Goal: Information Seeking & Learning: Learn about a topic

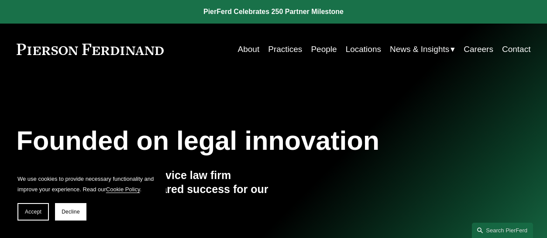
click at [315, 48] on link "People" at bounding box center [324, 49] width 26 height 17
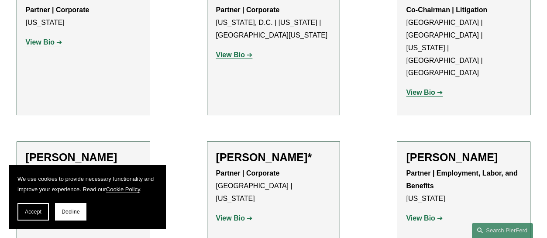
scroll to position [3886, 0]
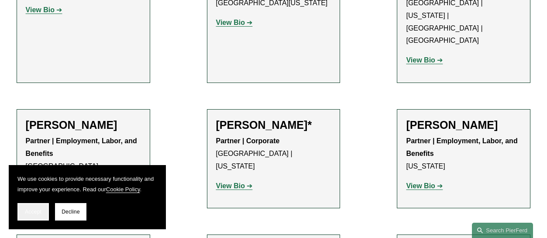
click at [34, 209] on span "Accept" at bounding box center [33, 212] width 17 height 6
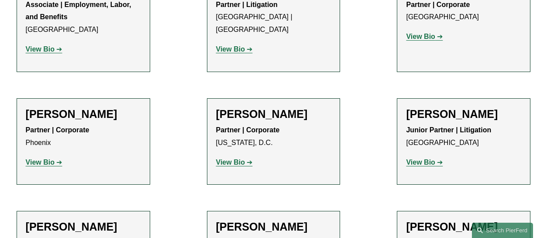
scroll to position [4192, 0]
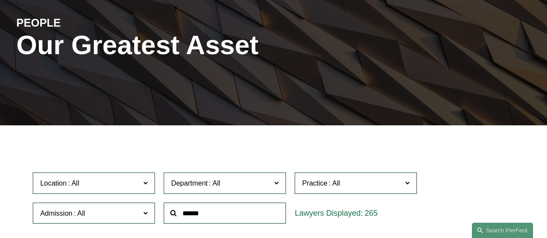
scroll to position [0, 0]
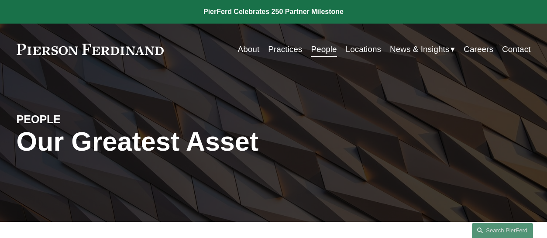
click at [284, 51] on link "Practices" at bounding box center [285, 49] width 34 height 17
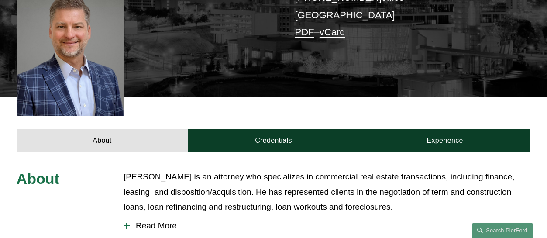
scroll to position [262, 0]
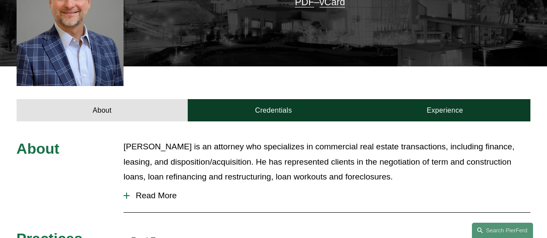
click at [144, 191] on span "Read More" at bounding box center [330, 196] width 401 height 10
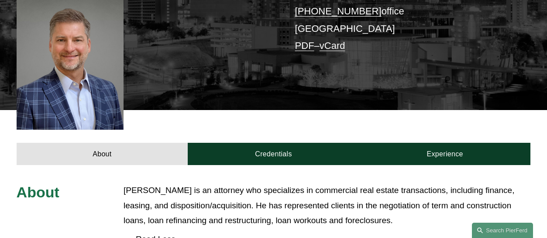
scroll to position [202, 0]
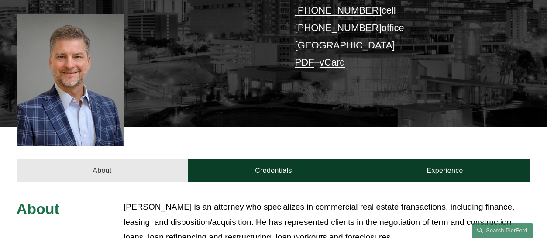
click at [91, 159] on link "About" at bounding box center [103, 170] width 172 height 22
click at [110, 159] on link "About" at bounding box center [103, 170] width 172 height 22
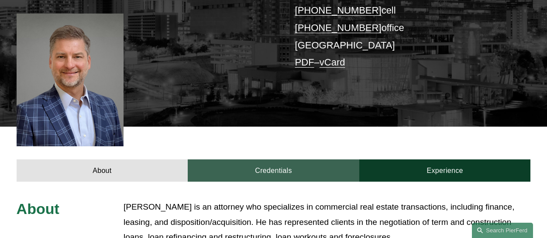
click at [284, 159] on link "Credentials" at bounding box center [274, 170] width 172 height 22
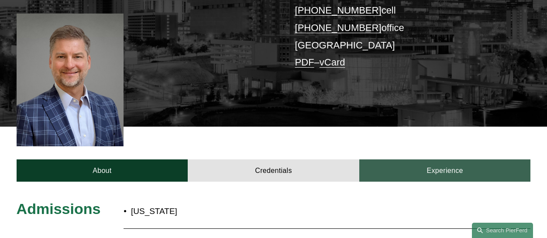
click at [411, 159] on link "Experience" at bounding box center [445, 170] width 172 height 22
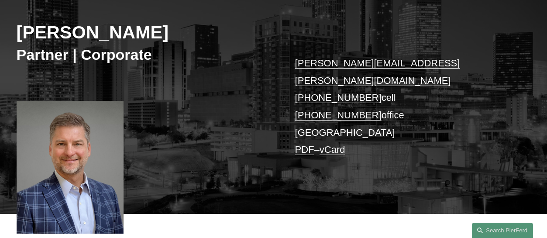
scroll to position [71, 0]
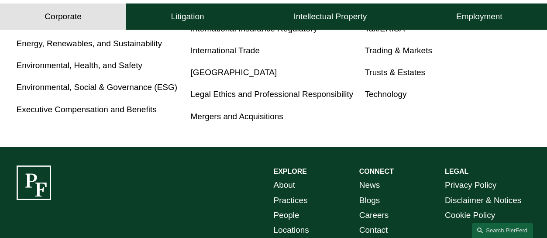
scroll to position [611, 0]
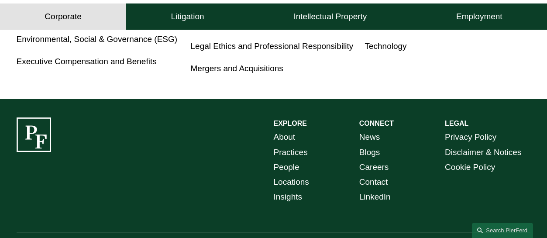
click at [288, 170] on link "People" at bounding box center [287, 167] width 26 height 15
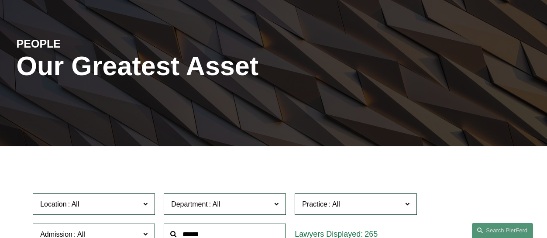
scroll to position [131, 0]
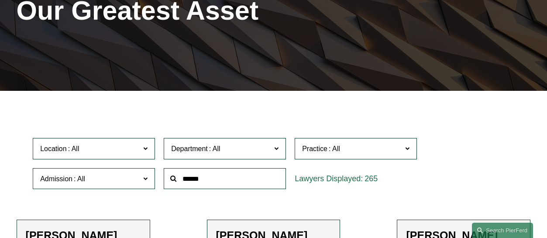
click at [147, 150] on span at bounding box center [145, 148] width 4 height 11
click at [0, 0] on link "Atlanta" at bounding box center [0, 0] width 0 height 0
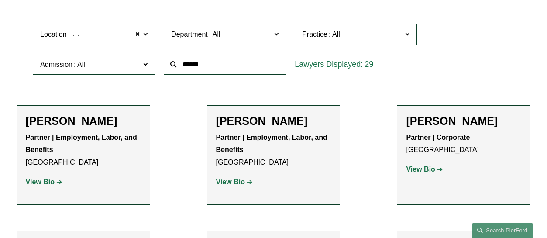
scroll to position [262, 0]
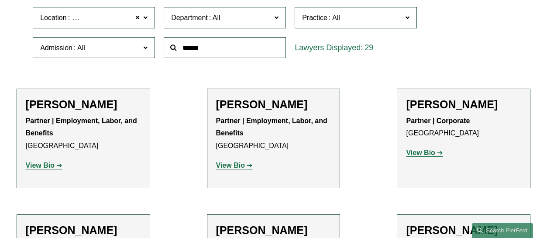
click at [427, 156] on strong "View Bio" at bounding box center [420, 152] width 29 height 7
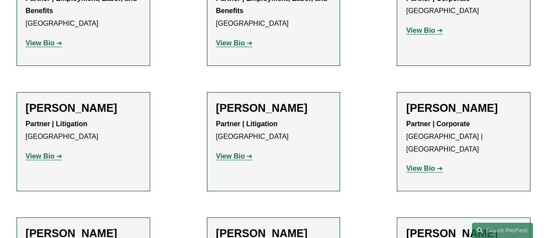
scroll to position [393, 0]
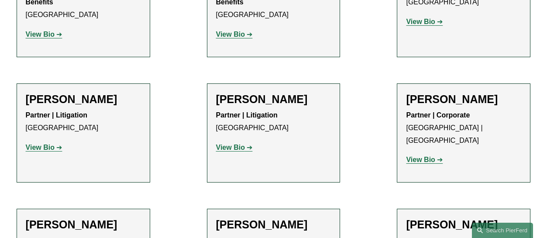
click at [423, 156] on strong "View Bio" at bounding box center [420, 159] width 29 height 7
click at [226, 151] on strong "View Bio" at bounding box center [230, 147] width 29 height 7
click at [45, 150] on strong "View Bio" at bounding box center [40, 147] width 29 height 7
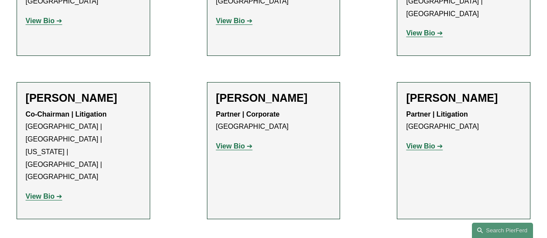
scroll to position [524, 0]
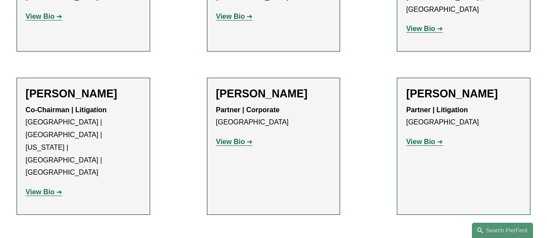
click at [36, 188] on strong "View Bio" at bounding box center [40, 191] width 29 height 7
click at [227, 138] on strong "View Bio" at bounding box center [230, 141] width 29 height 7
click at [424, 138] on strong "View Bio" at bounding box center [420, 141] width 29 height 7
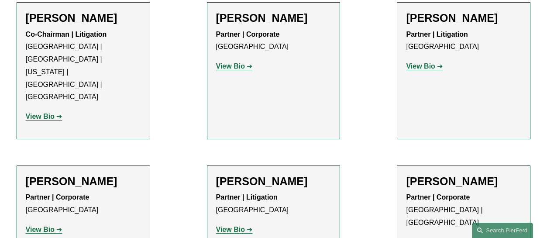
scroll to position [611, 0]
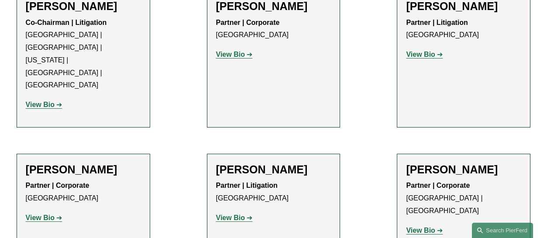
click at [230, 214] on strong "View Bio" at bounding box center [230, 217] width 29 height 7
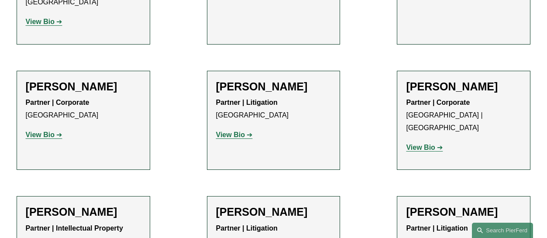
scroll to position [699, 0]
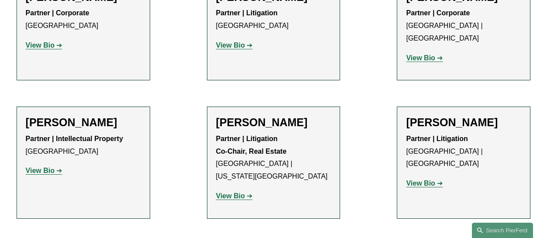
scroll to position [786, 0]
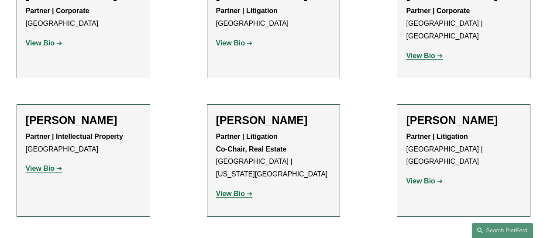
click at [416, 177] on strong "View Bio" at bounding box center [420, 180] width 29 height 7
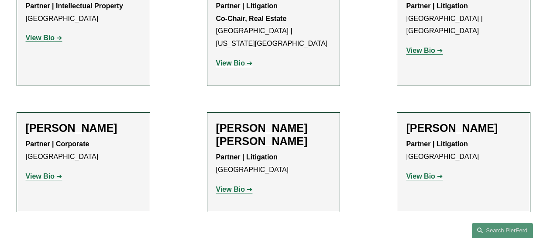
scroll to position [917, 0]
click at [226, 185] on strong "View Bio" at bounding box center [230, 188] width 29 height 7
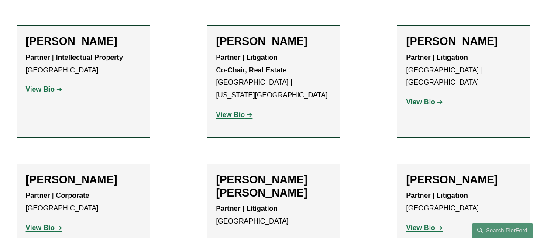
scroll to position [873, 0]
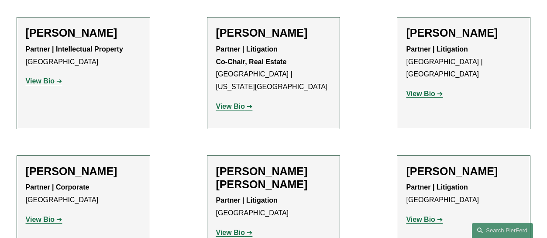
click at [425, 216] on strong "View Bio" at bounding box center [420, 219] width 29 height 7
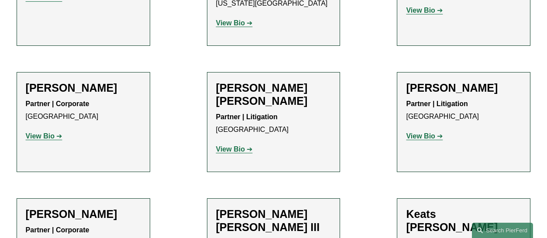
scroll to position [961, 0]
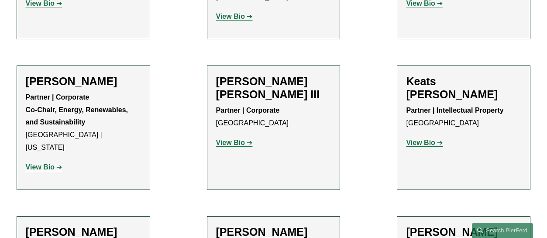
scroll to position [1092, 0]
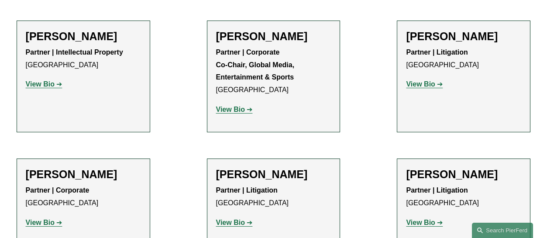
scroll to position [1310, 0]
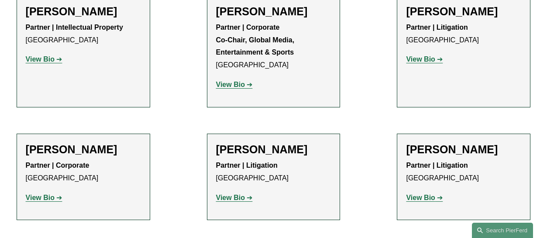
click at [416, 194] on strong "View Bio" at bounding box center [420, 197] width 29 height 7
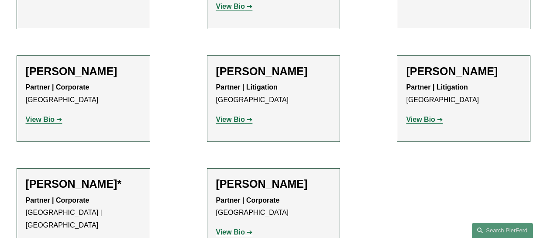
scroll to position [1397, 0]
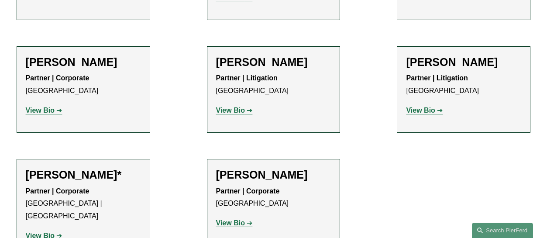
click at [39, 232] on strong "View Bio" at bounding box center [40, 235] width 29 height 7
click at [49, 232] on strong "View Bio" at bounding box center [40, 235] width 29 height 7
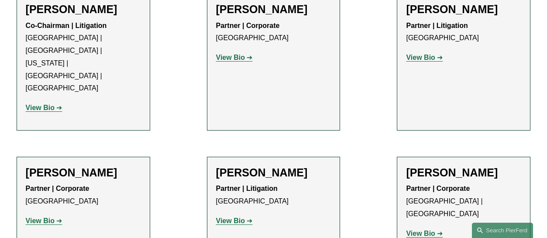
scroll to position [611, 0]
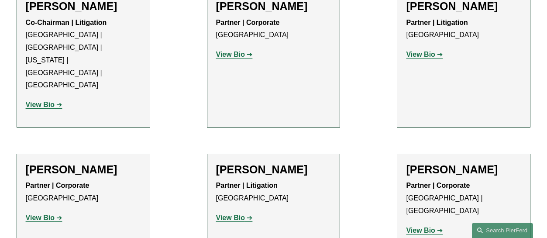
click at [50, 214] on strong "View Bio" at bounding box center [40, 217] width 29 height 7
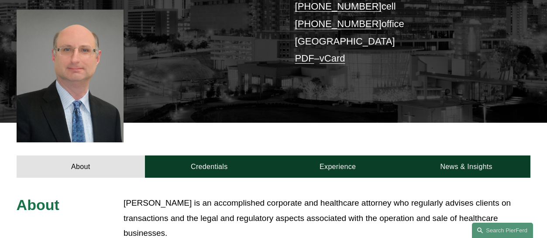
scroll to position [218, 0]
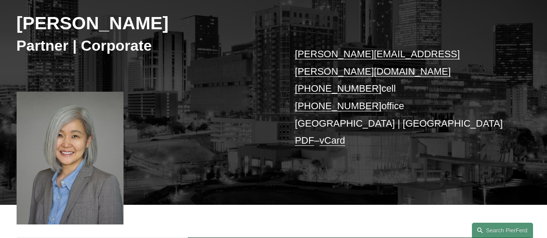
scroll to position [131, 0]
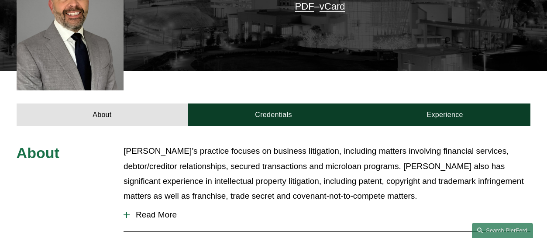
scroll to position [262, 0]
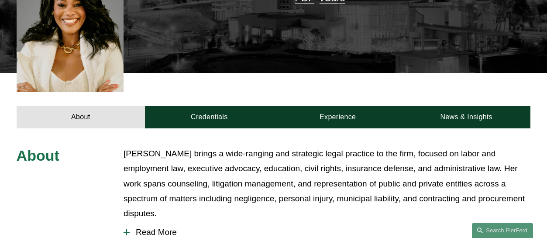
scroll to position [262, 0]
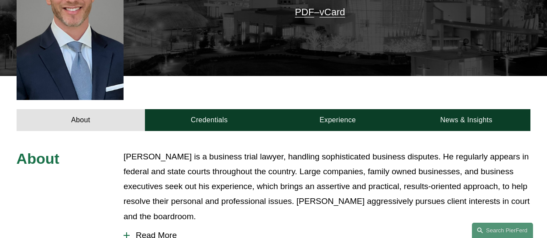
scroll to position [306, 0]
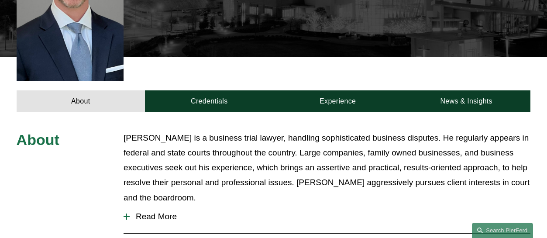
click at [131, 212] on span "Read More" at bounding box center [330, 217] width 401 height 10
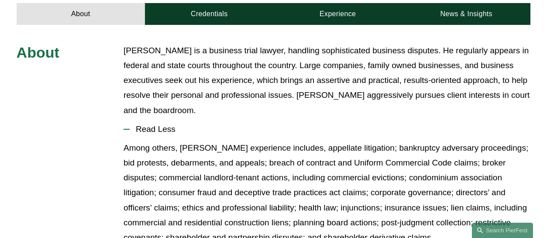
scroll to position [262, 0]
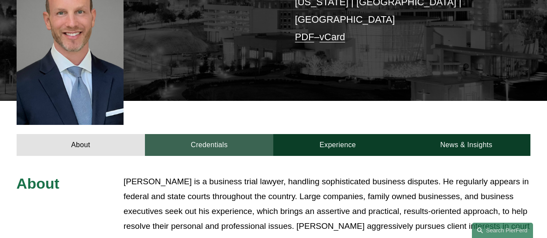
click at [217, 134] on link "Credentials" at bounding box center [209, 145] width 128 height 22
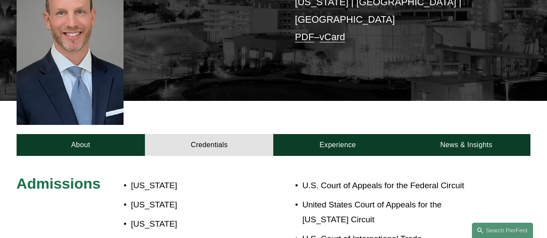
scroll to position [87, 0]
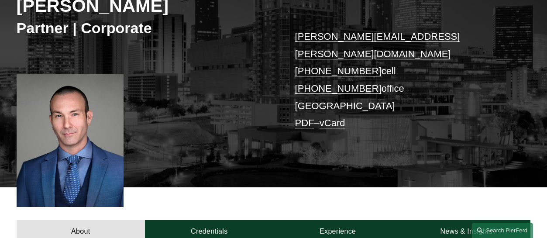
scroll to position [131, 0]
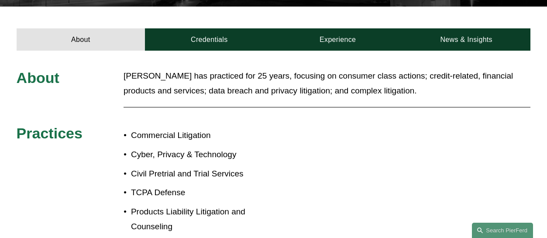
scroll to position [262, 0]
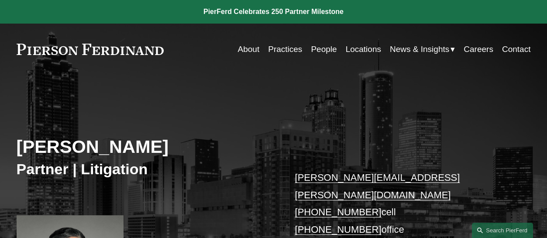
scroll to position [87, 0]
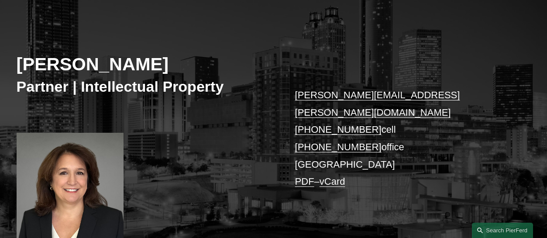
scroll to position [131, 0]
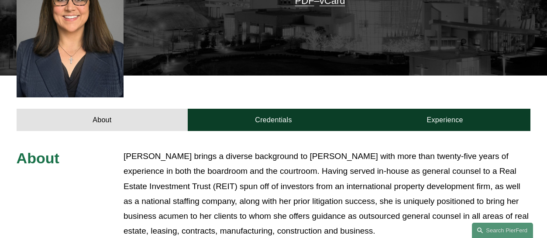
scroll to position [306, 0]
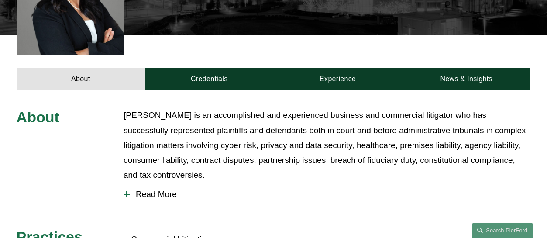
scroll to position [306, 0]
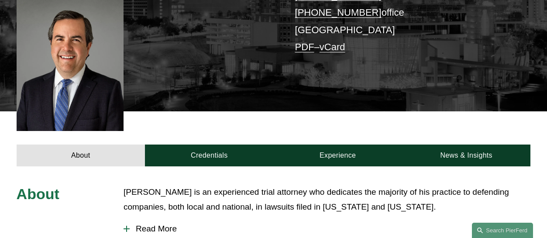
scroll to position [262, 0]
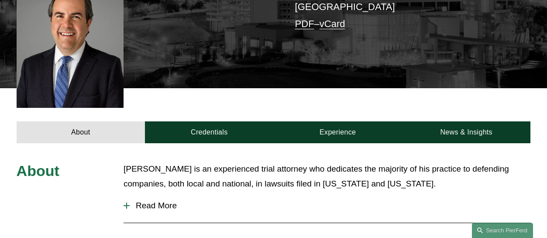
click at [143, 201] on span "Read More" at bounding box center [330, 206] width 401 height 10
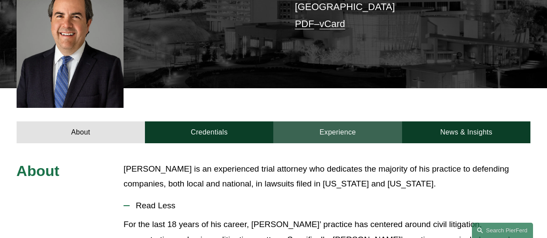
click at [349, 121] on link "Experience" at bounding box center [337, 132] width 128 height 22
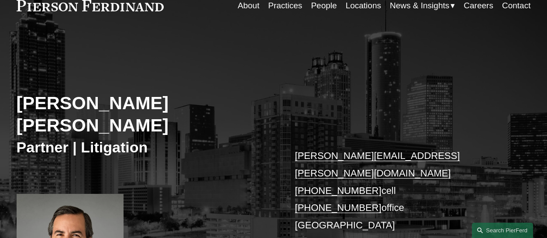
scroll to position [0, 0]
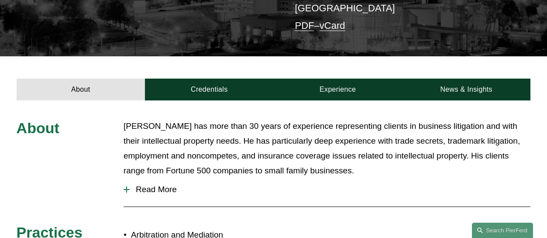
scroll to position [218, 0]
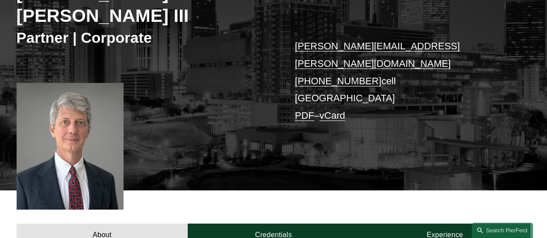
scroll to position [131, 0]
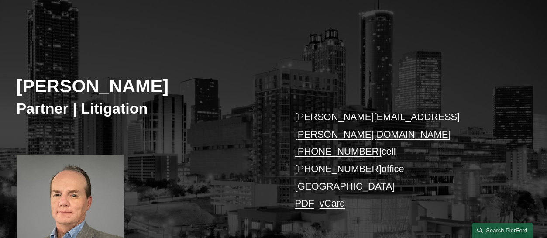
scroll to position [87, 0]
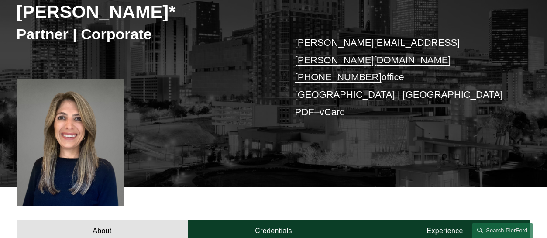
scroll to position [131, 0]
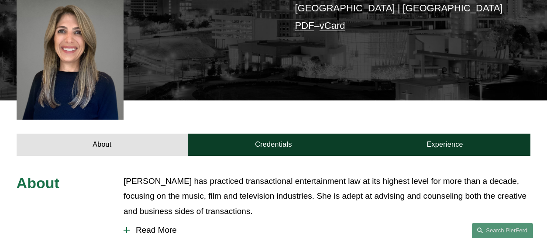
scroll to position [262, 0]
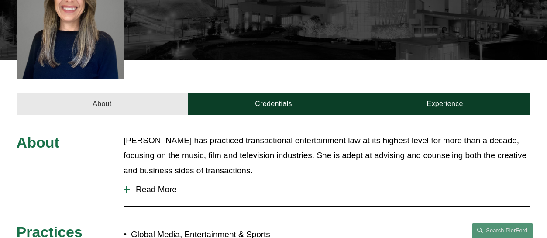
click at [95, 93] on link "About" at bounding box center [103, 104] width 172 height 22
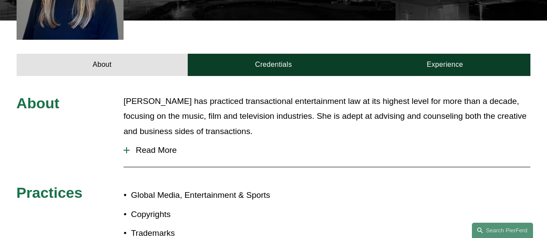
scroll to position [306, 0]
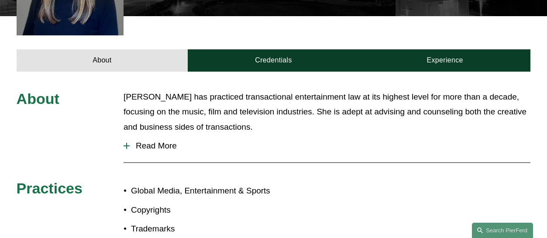
click at [155, 141] on span "Read More" at bounding box center [330, 146] width 401 height 10
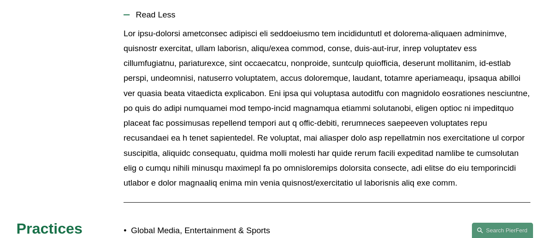
scroll to position [262, 0]
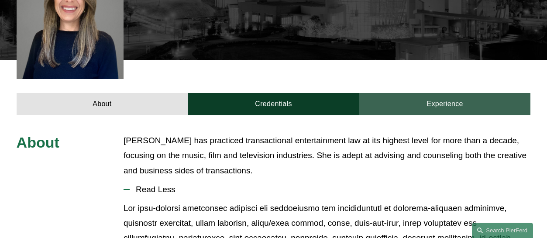
click at [425, 93] on link "Experience" at bounding box center [445, 104] width 172 height 22
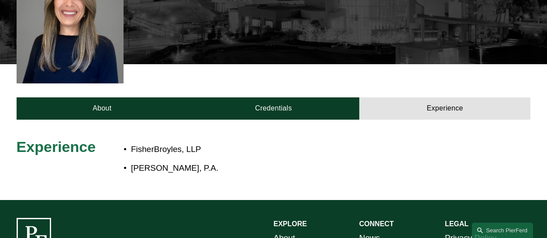
scroll to position [214, 0]
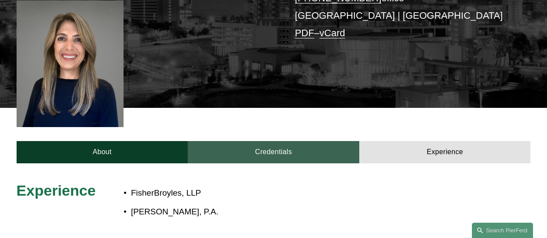
click at [266, 141] on link "Credentials" at bounding box center [274, 152] width 172 height 22
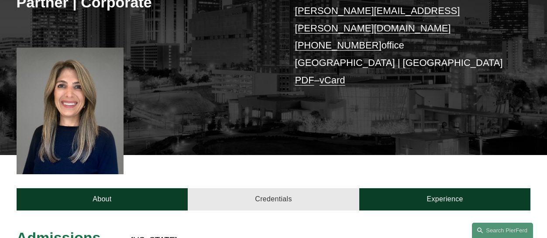
scroll to position [150, 0]
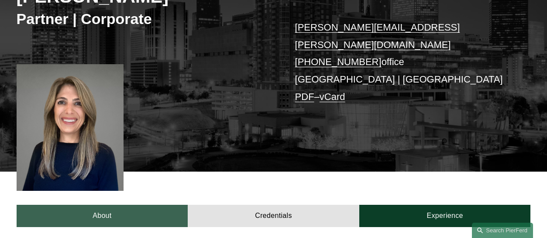
click at [105, 205] on link "About" at bounding box center [103, 216] width 172 height 22
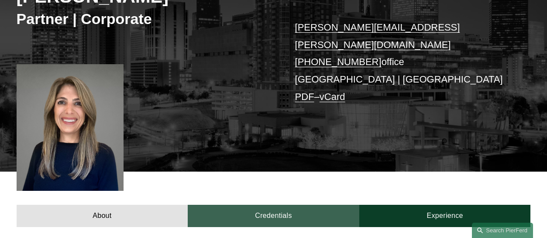
click at [267, 205] on link "Credentials" at bounding box center [274, 216] width 172 height 22
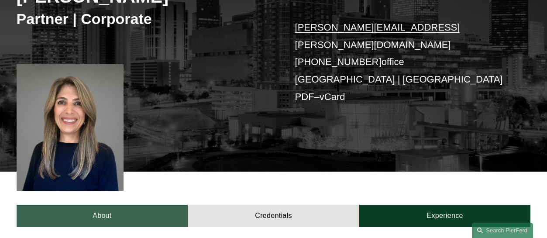
click at [111, 205] on link "About" at bounding box center [103, 216] width 172 height 22
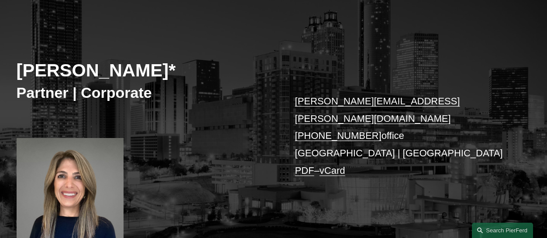
scroll to position [63, 0]
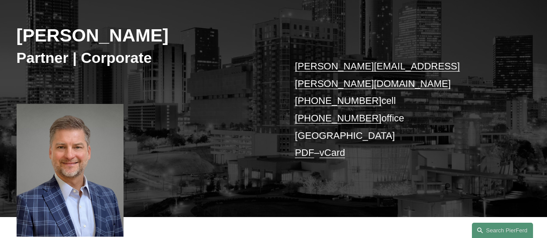
scroll to position [131, 0]
